Goal: Information Seeking & Learning: Learn about a topic

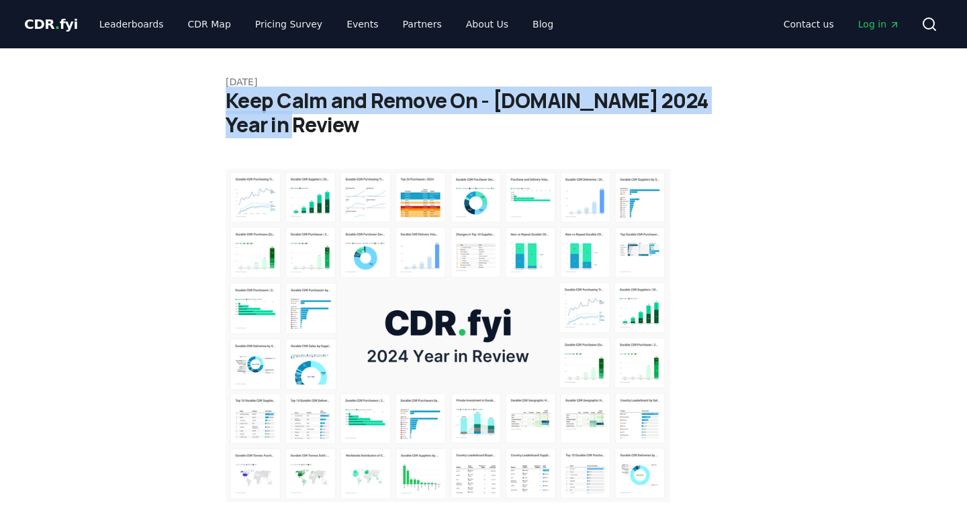
drag, startPoint x: 305, startPoint y: 128, endPoint x: 219, endPoint y: 94, distance: 92.9
copy h1 "Keep Calm and Remove On - [DOMAIN_NAME] 2024 Year in Review"
